Goal: Use online tool/utility: Utilize a website feature to perform a specific function

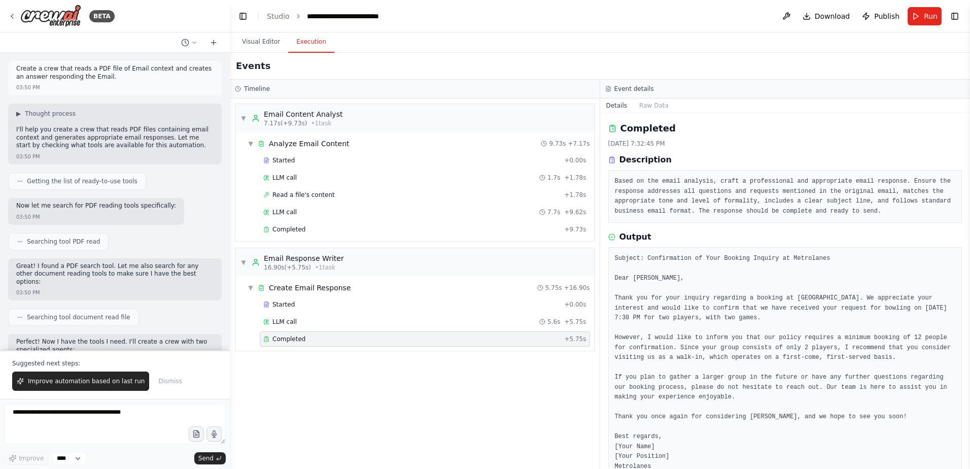
scroll to position [36, 0]
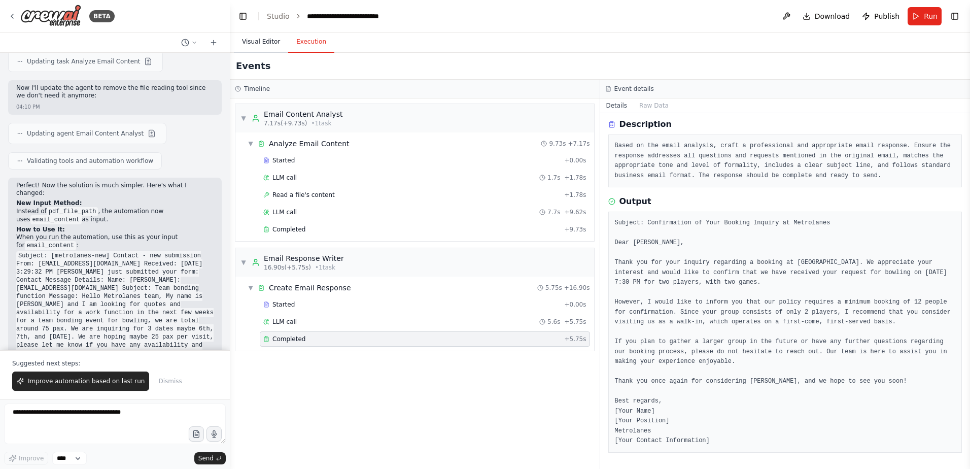
click at [259, 48] on button "Visual Editor" at bounding box center [261, 41] width 54 height 21
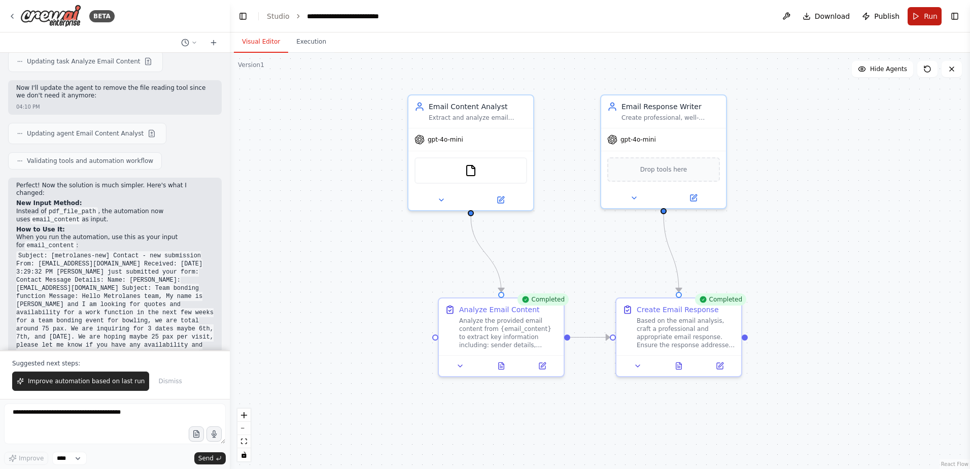
click at [928, 16] on span "Run" at bounding box center [931, 16] width 14 height 10
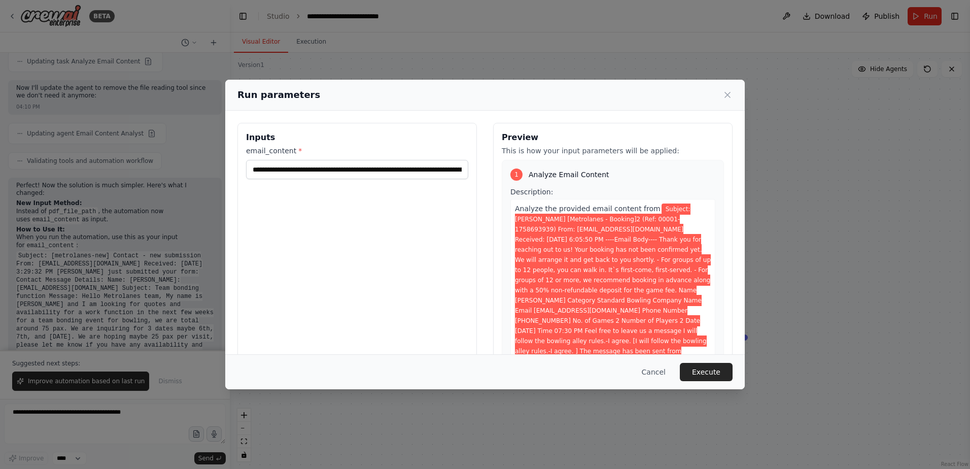
click at [903, 216] on div "**********" at bounding box center [485, 234] width 970 height 469
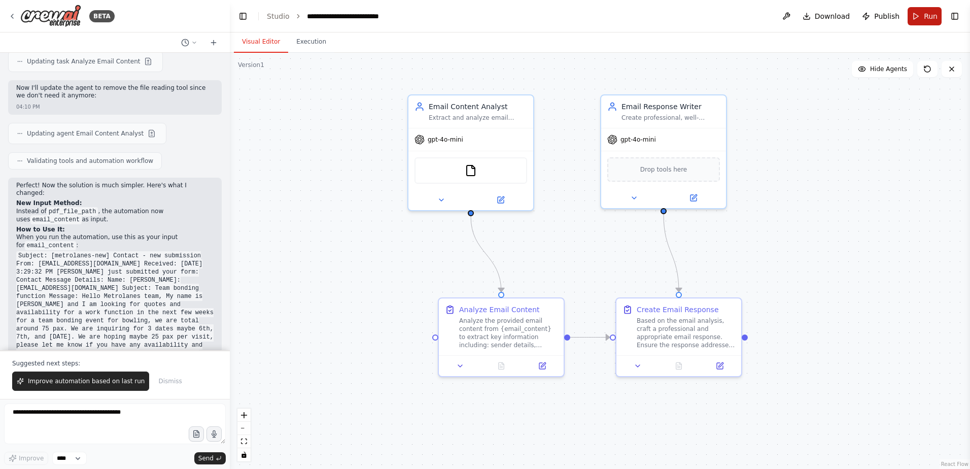
click at [914, 20] on button "Run" at bounding box center [924, 16] width 34 height 18
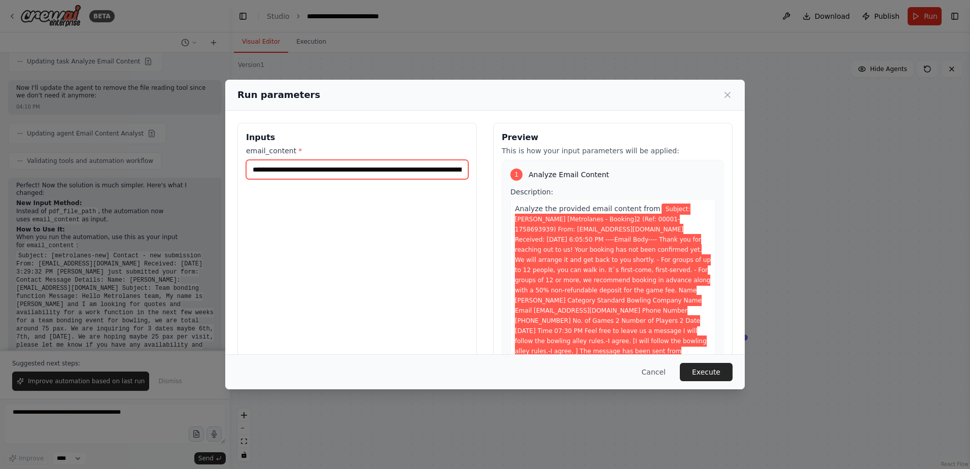
click at [324, 174] on input "**********" at bounding box center [357, 169] width 222 height 19
paste input "**********"
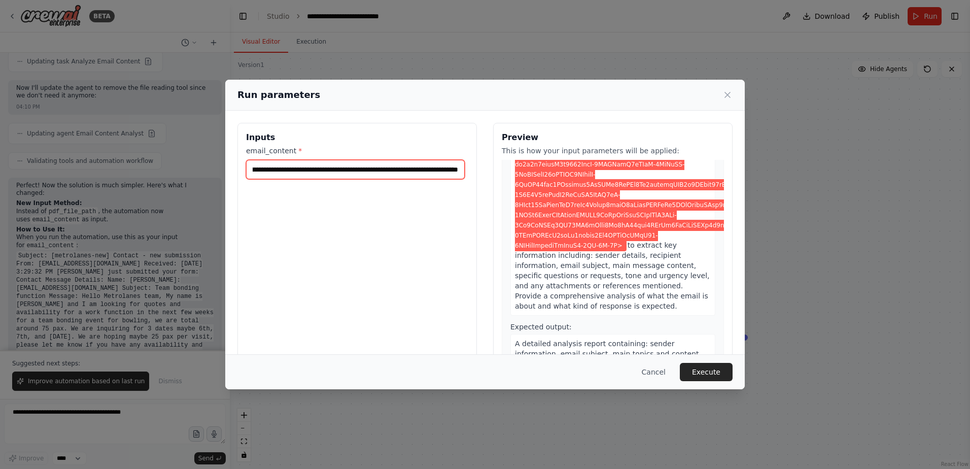
scroll to position [0, 0]
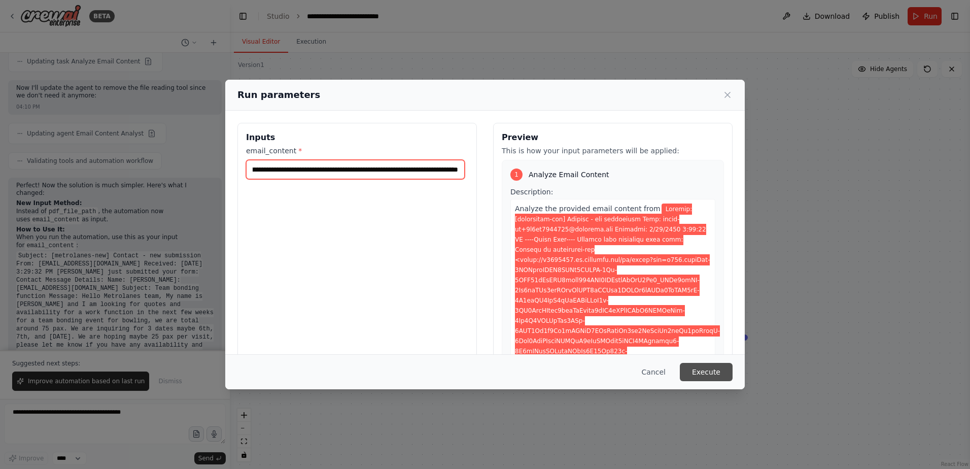
type input "**********"
click at [709, 380] on button "Execute" at bounding box center [706, 372] width 53 height 18
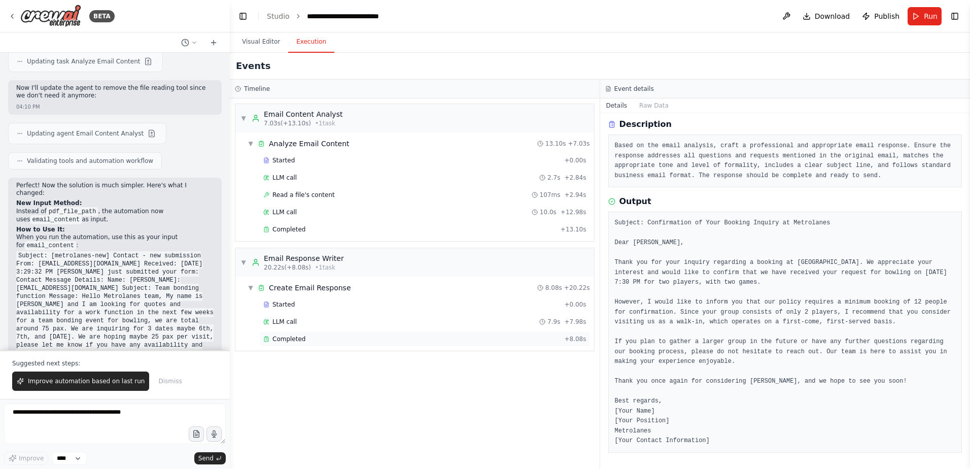
click at [372, 341] on div "Completed" at bounding box center [411, 339] width 297 height 8
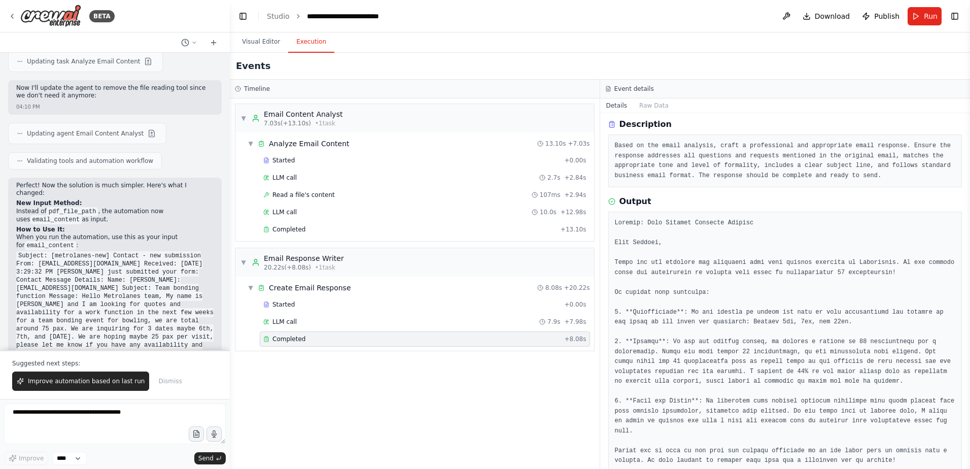
drag, startPoint x: 968, startPoint y: 223, endPoint x: 968, endPoint y: 256, distance: 32.5
click at [968, 256] on button "Toggle Sidebar" at bounding box center [970, 234] width 8 height 469
drag, startPoint x: 966, startPoint y: 265, endPoint x: 963, endPoint y: 297, distance: 32.1
click at [963, 297] on div "BETA Create a crew that reads a PDF file of Email context and creates an answer…" at bounding box center [485, 234] width 970 height 469
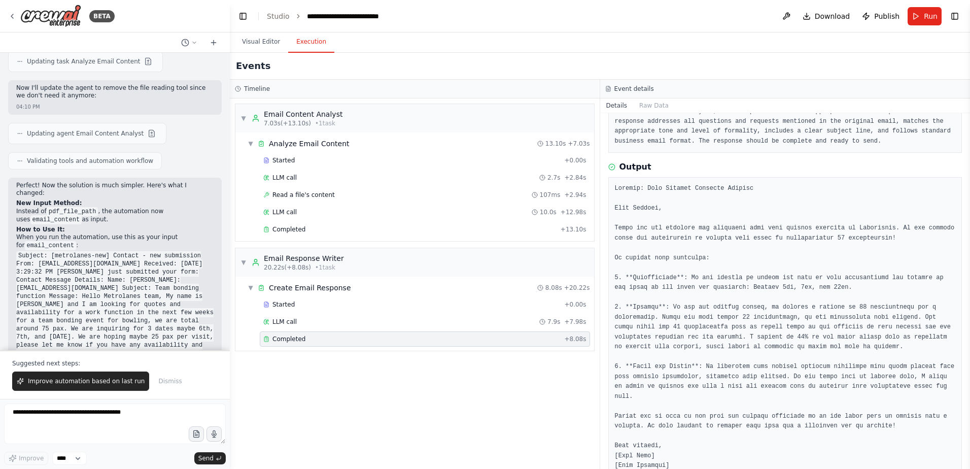
scroll to position [115, 0]
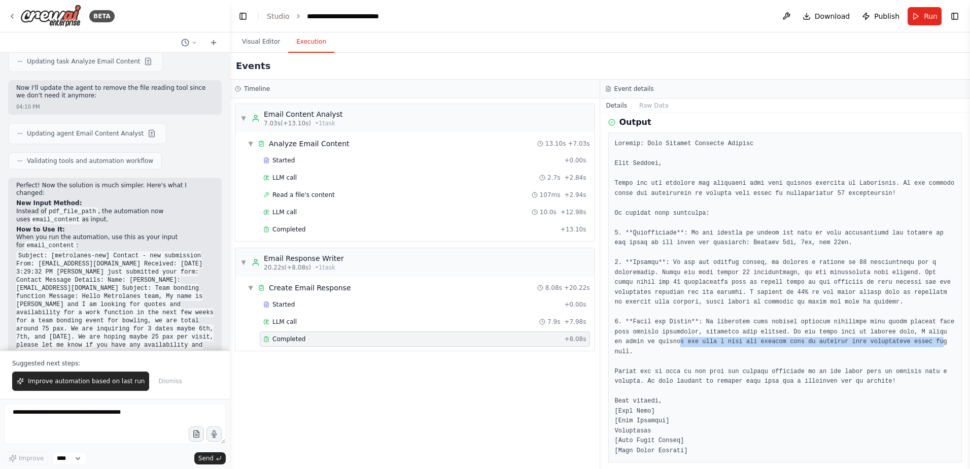
drag, startPoint x: 634, startPoint y: 341, endPoint x: 877, endPoint y: 338, distance: 243.0
click at [877, 338] on pre at bounding box center [785, 297] width 341 height 317
drag, startPoint x: 877, startPoint y: 338, endPoint x: 891, endPoint y: 376, distance: 40.1
click at [891, 376] on pre at bounding box center [785, 297] width 341 height 317
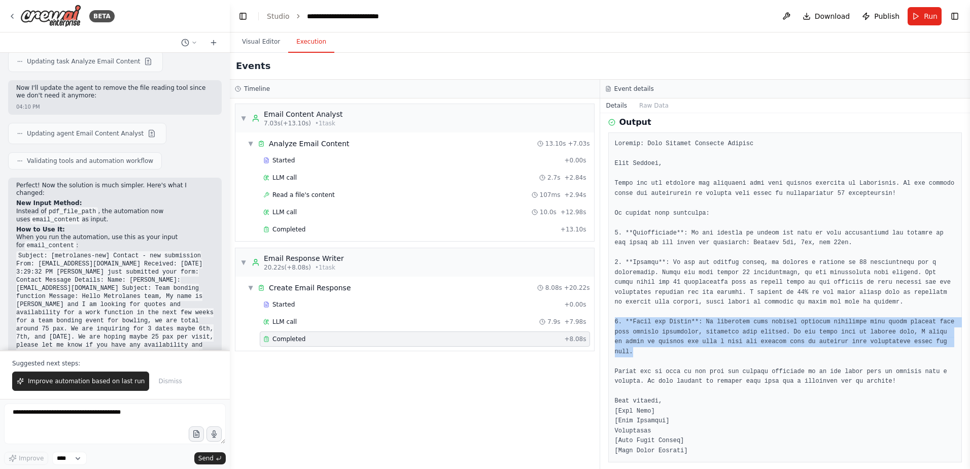
drag, startPoint x: 898, startPoint y: 345, endPoint x: 616, endPoint y: 321, distance: 283.6
click at [616, 321] on pre at bounding box center [785, 297] width 341 height 317
copy pre "3. **Deals and Offers**: We currently have several packages available that coul…"
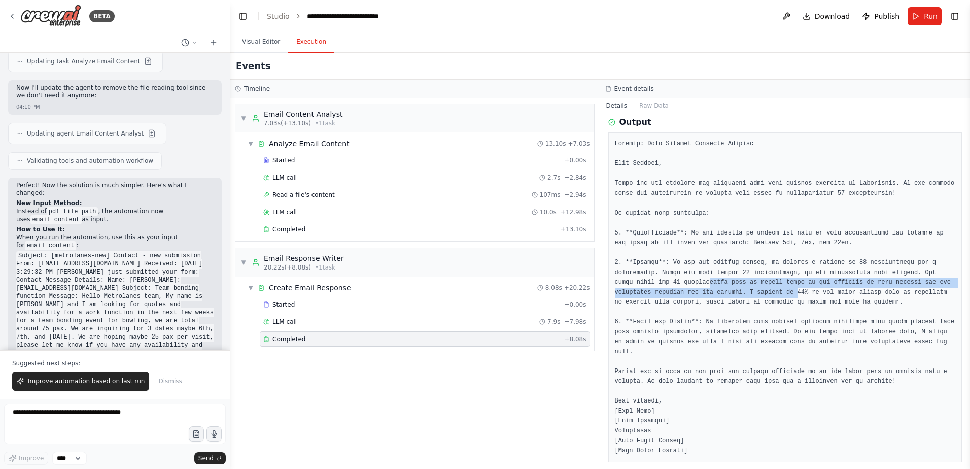
drag, startPoint x: 747, startPoint y: 292, endPoint x: 680, endPoint y: 279, distance: 67.6
click at [680, 279] on pre at bounding box center [785, 297] width 341 height 317
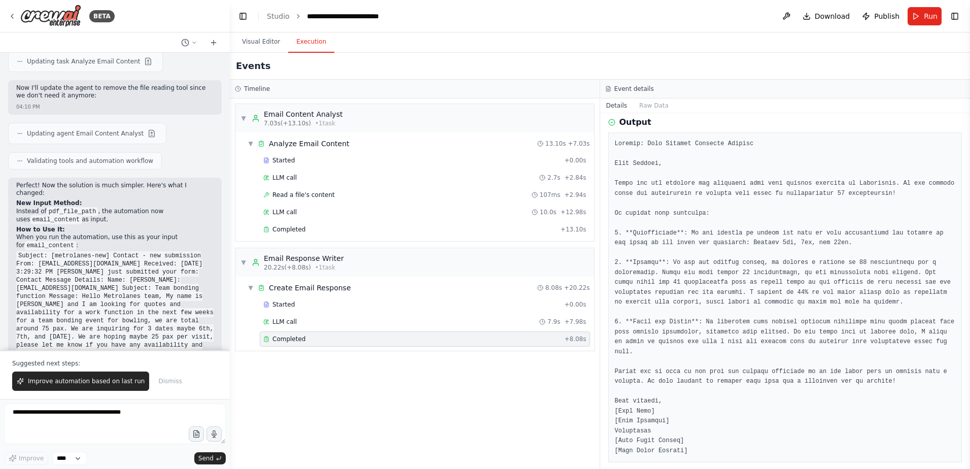
drag, startPoint x: 680, startPoint y: 279, endPoint x: 857, endPoint y: 300, distance: 178.3
click at [857, 300] on pre at bounding box center [785, 297] width 341 height 317
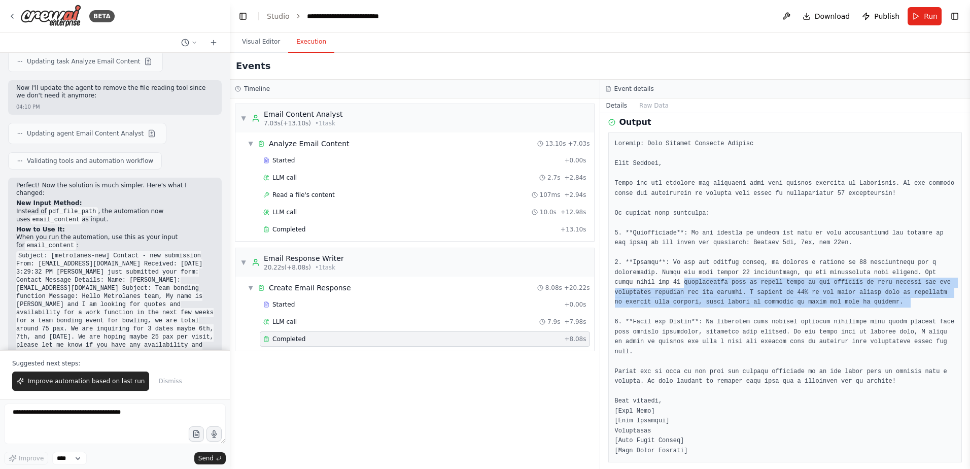
drag, startPoint x: 833, startPoint y: 300, endPoint x: 659, endPoint y: 283, distance: 174.8
click at [659, 283] on pre at bounding box center [785, 297] width 341 height 317
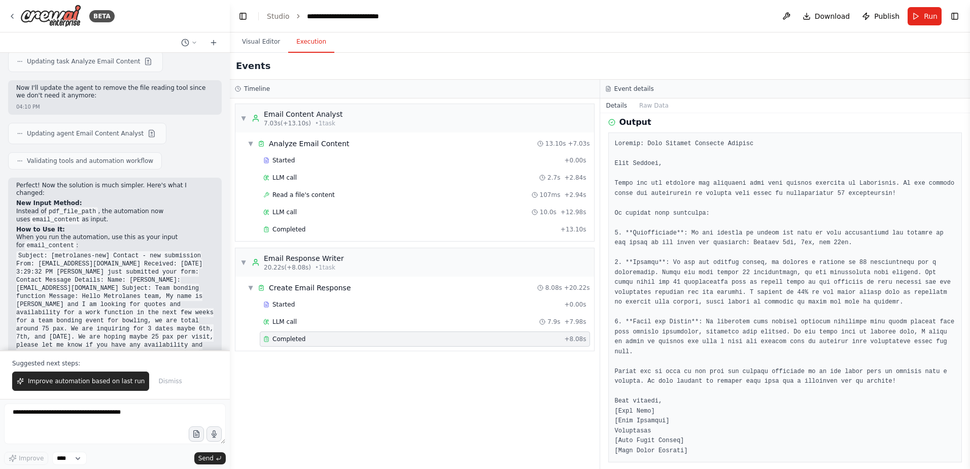
click at [815, 323] on pre at bounding box center [785, 297] width 341 height 317
drag, startPoint x: 730, startPoint y: 329, endPoint x: 844, endPoint y: 326, distance: 113.7
click at [844, 326] on pre at bounding box center [785, 297] width 341 height 317
drag, startPoint x: 844, startPoint y: 326, endPoint x: 856, endPoint y: 345, distance: 22.8
click at [856, 345] on pre at bounding box center [785, 297] width 341 height 317
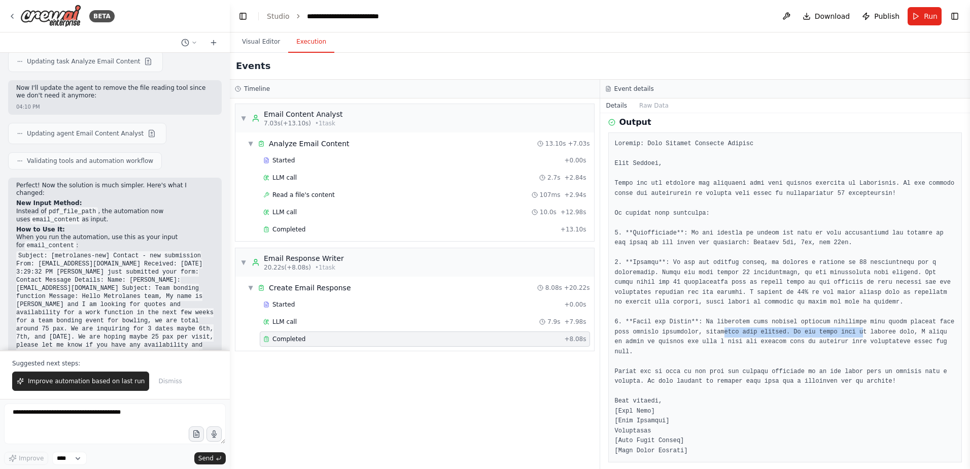
drag, startPoint x: 697, startPoint y: 330, endPoint x: 826, endPoint y: 335, distance: 128.9
click at [826, 335] on pre at bounding box center [785, 297] width 341 height 317
drag, startPoint x: 826, startPoint y: 335, endPoint x: 892, endPoint y: 354, distance: 68.2
click at [892, 354] on pre at bounding box center [785, 297] width 341 height 317
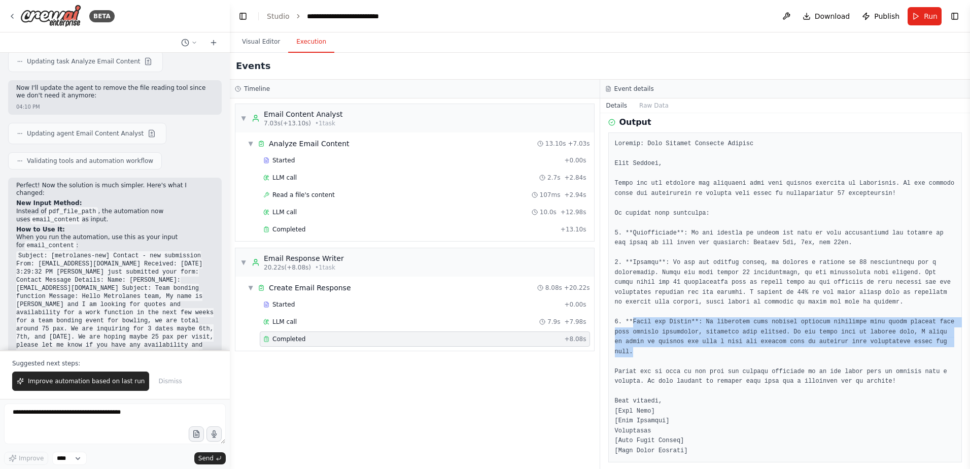
drag, startPoint x: 900, startPoint y: 339, endPoint x: 633, endPoint y: 322, distance: 268.3
click at [633, 322] on pre at bounding box center [785, 297] width 341 height 317
drag, startPoint x: 633, startPoint y: 322, endPoint x: 697, endPoint y: 347, distance: 69.4
click at [696, 345] on pre at bounding box center [785, 297] width 341 height 317
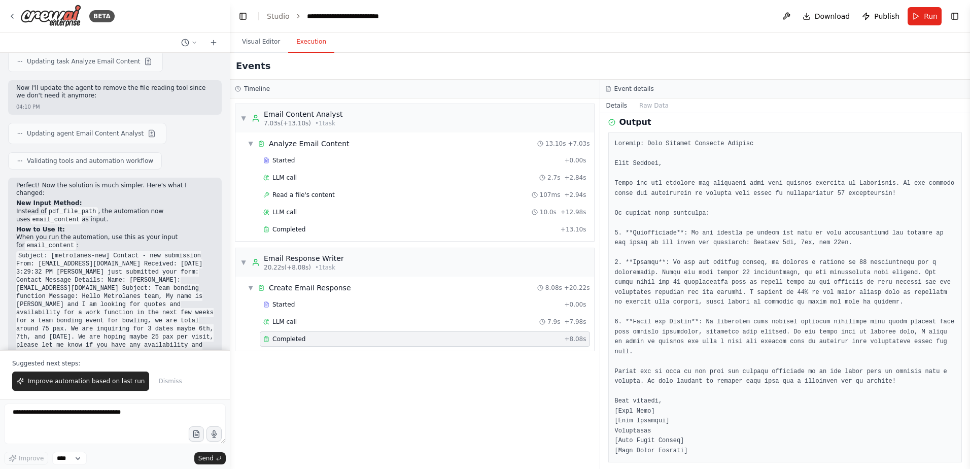
click at [693, 365] on pre at bounding box center [785, 297] width 341 height 317
drag, startPoint x: 757, startPoint y: 367, endPoint x: 817, endPoint y: 364, distance: 60.0
click at [817, 364] on pre at bounding box center [785, 297] width 341 height 317
drag, startPoint x: 817, startPoint y: 364, endPoint x: 845, endPoint y: 404, distance: 49.2
click at [845, 404] on pre at bounding box center [785, 297] width 341 height 317
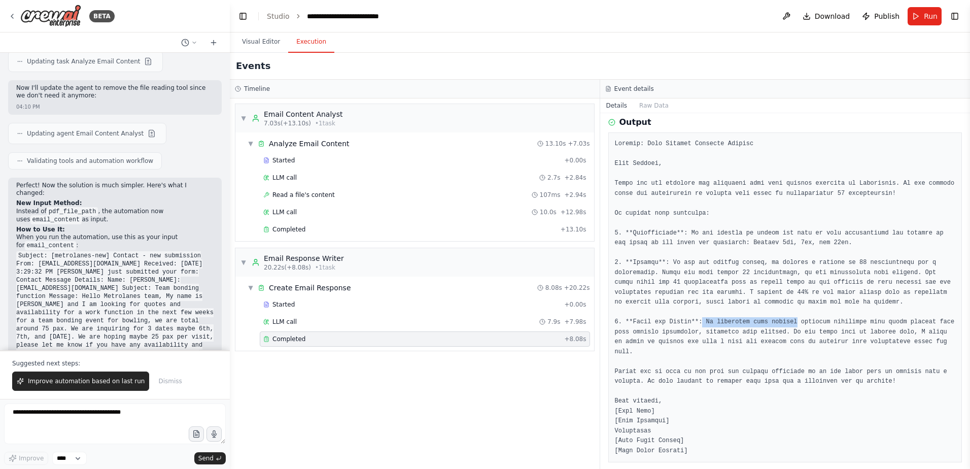
drag, startPoint x: 696, startPoint y: 319, endPoint x: 783, endPoint y: 324, distance: 86.9
click at [783, 324] on pre at bounding box center [785, 297] width 341 height 317
drag, startPoint x: 783, startPoint y: 324, endPoint x: 799, endPoint y: 363, distance: 42.3
click at [799, 363] on pre at bounding box center [785, 297] width 341 height 317
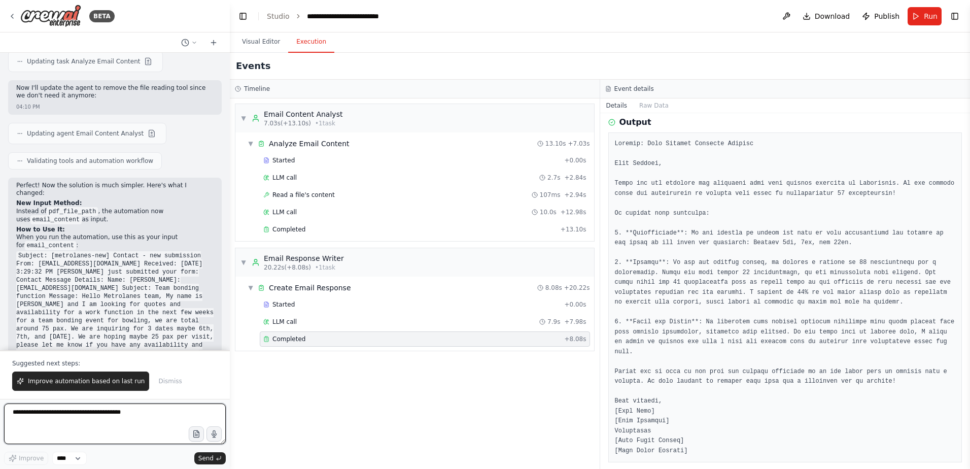
click at [63, 440] on textarea at bounding box center [115, 423] width 222 height 41
click at [349, 408] on div "▼ Email Content Analyst 7.03s (+13.10s) • 1 task ▼ Analyze Email Content 13.10s…" at bounding box center [415, 283] width 370 height 370
